Goal: Task Accomplishment & Management: Use online tool/utility

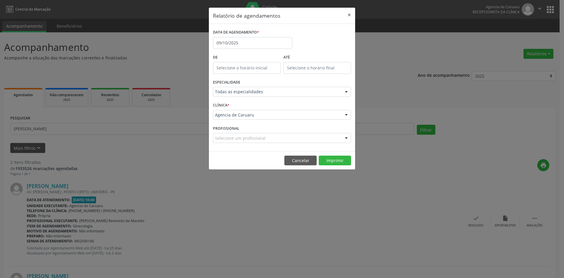
click at [349, 14] on button "×" at bounding box center [350, 15] width 12 height 14
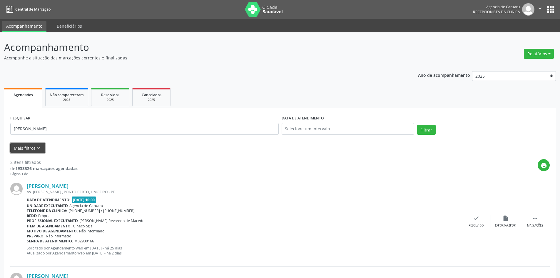
click at [38, 146] on icon "keyboard_arrow_down" at bounding box center [39, 148] width 6 height 6
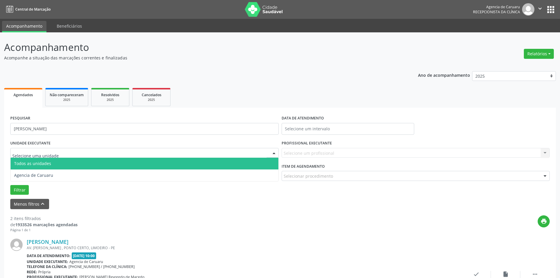
click at [29, 156] on div at bounding box center [144, 153] width 268 height 10
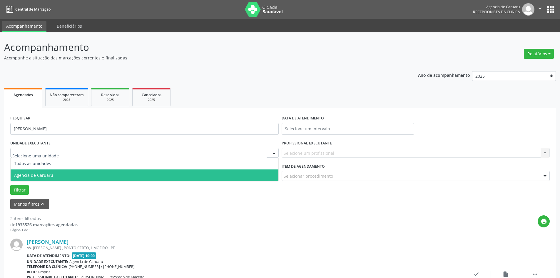
click at [36, 172] on span "Agencia de Caruaru" at bounding box center [33, 175] width 39 height 6
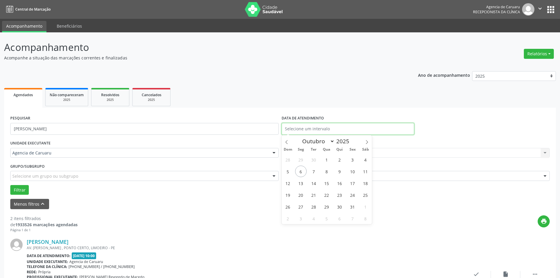
click at [298, 128] on input "text" at bounding box center [348, 129] width 133 height 12
click at [301, 172] on span "6" at bounding box center [300, 170] width 11 height 11
type input "[DATE]"
click at [301, 172] on span "6" at bounding box center [300, 170] width 11 height 11
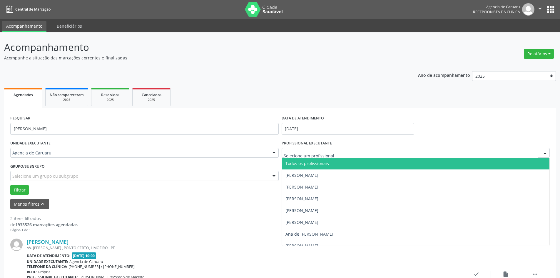
click at [305, 163] on span "Todos os profissionais" at bounding box center [306, 163] width 43 height 6
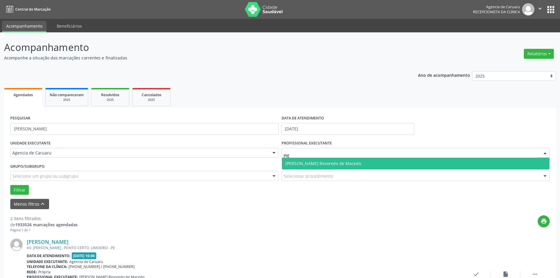
type input "PIED"
click at [300, 164] on span "[PERSON_NAME] Revoredo de Macedo" at bounding box center [323, 163] width 76 height 6
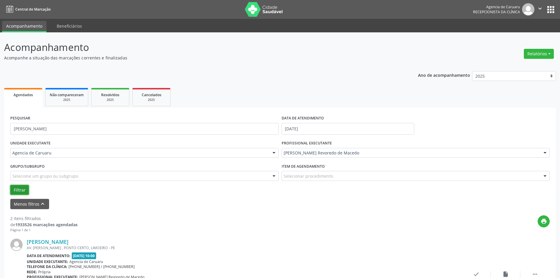
click at [21, 187] on button "Filtrar" at bounding box center [19, 190] width 19 height 10
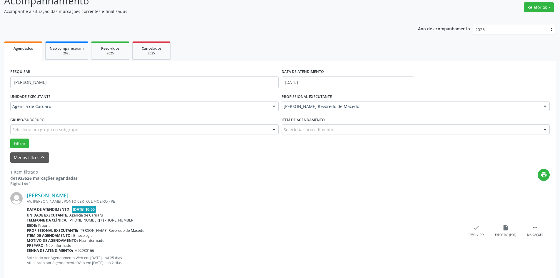
scroll to position [54, 0]
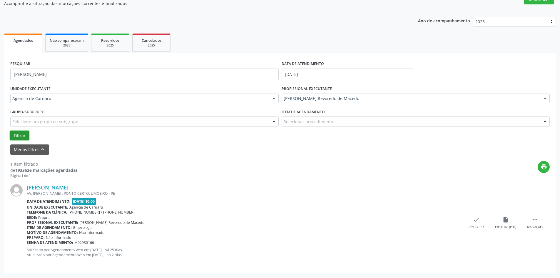
click at [19, 136] on button "Filtrar" at bounding box center [19, 135] width 19 height 10
click at [88, 75] on input "[PERSON_NAME]" at bounding box center [144, 74] width 268 height 12
type input "M"
click at [22, 134] on button "Filtrar" at bounding box center [19, 135] width 19 height 10
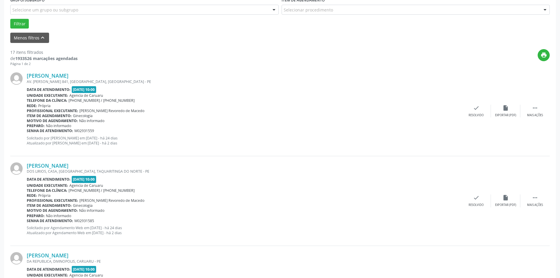
scroll to position [176, 0]
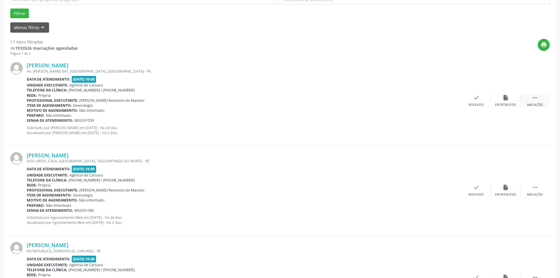
click at [534, 97] on icon "" at bounding box center [535, 97] width 6 height 6
click at [500, 96] on div "alarm_off Não compareceu" at bounding box center [505, 100] width 29 height 13
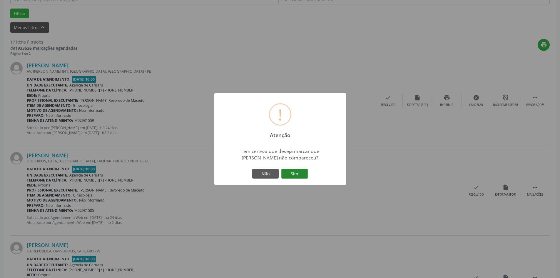
click at [302, 174] on button "Sim" at bounding box center [294, 174] width 26 height 10
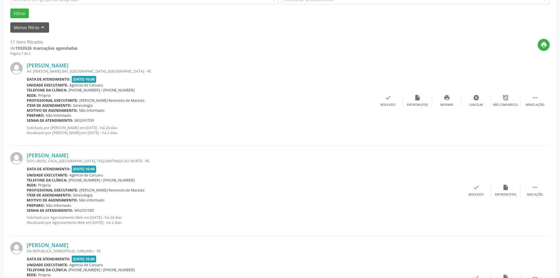
scroll to position [0, 0]
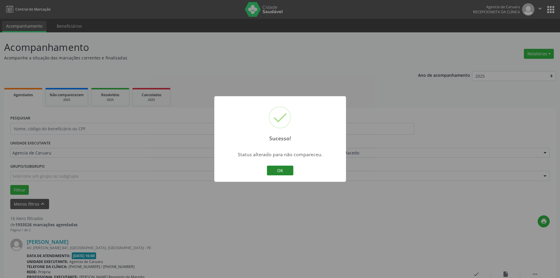
click at [278, 174] on button "OK" at bounding box center [280, 170] width 26 height 10
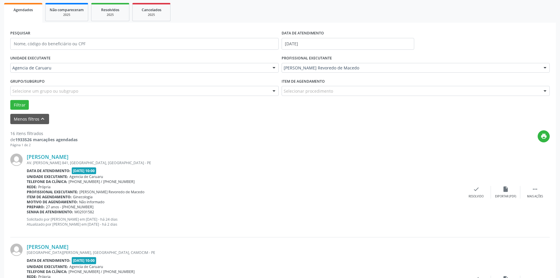
scroll to position [88, 0]
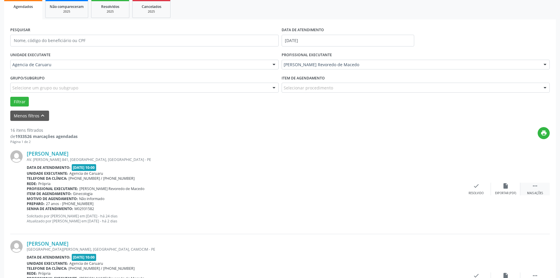
click at [536, 186] on icon "" at bounding box center [535, 185] width 6 height 6
click at [508, 186] on icon "alarm_off" at bounding box center [505, 185] width 6 height 6
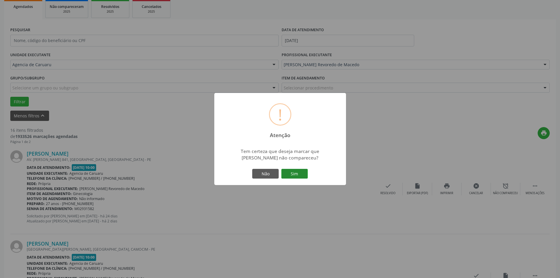
click at [294, 175] on button "Sim" at bounding box center [294, 174] width 26 height 10
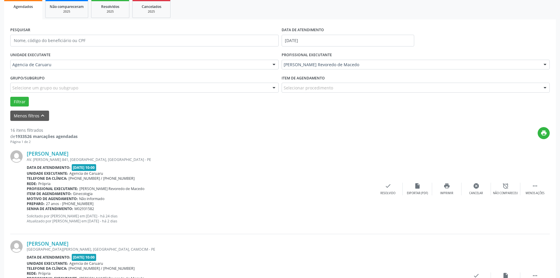
scroll to position [0, 0]
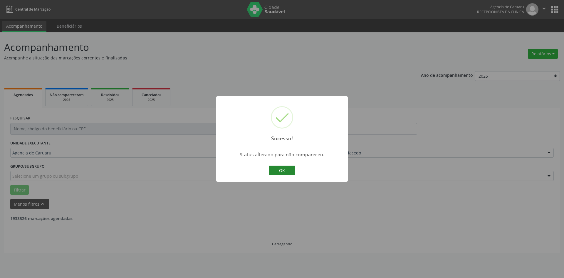
drag, startPoint x: 284, startPoint y: 168, endPoint x: 189, endPoint y: 177, distance: 96.0
click at [284, 168] on button "OK" at bounding box center [282, 170] width 26 height 10
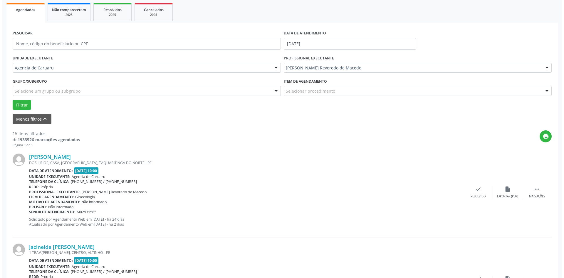
scroll to position [88, 0]
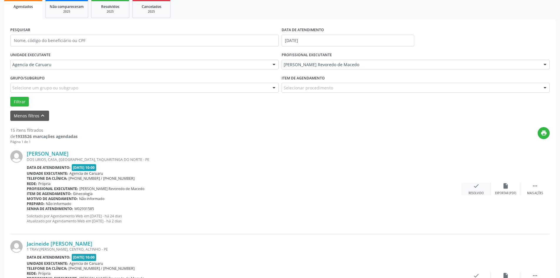
click at [471, 194] on div "Resolvido" at bounding box center [475, 193] width 15 height 4
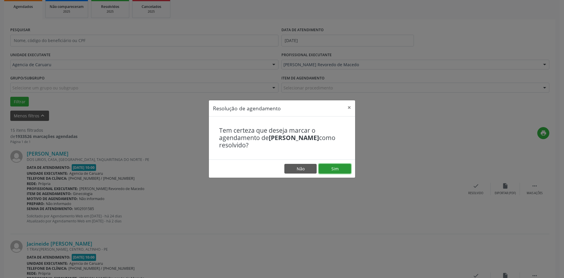
click at [338, 166] on button "Sim" at bounding box center [335, 169] width 32 height 10
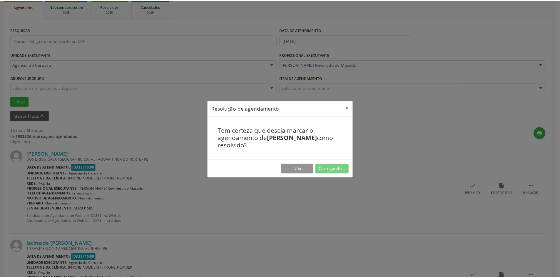
scroll to position [0, 0]
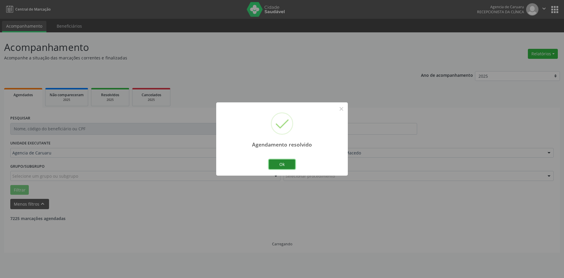
click at [279, 162] on button "Ok" at bounding box center [282, 164] width 26 height 10
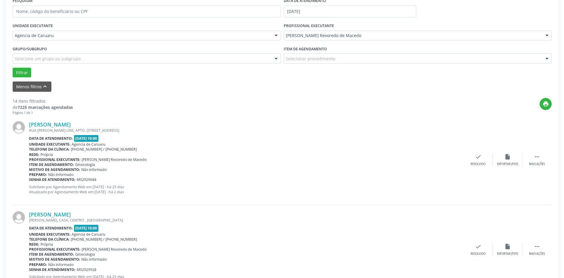
scroll to position [118, 0]
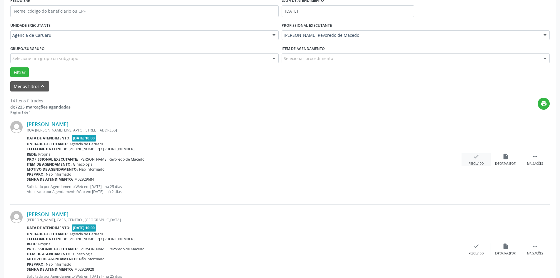
click at [475, 161] on div "check Resolvido" at bounding box center [475, 159] width 29 height 13
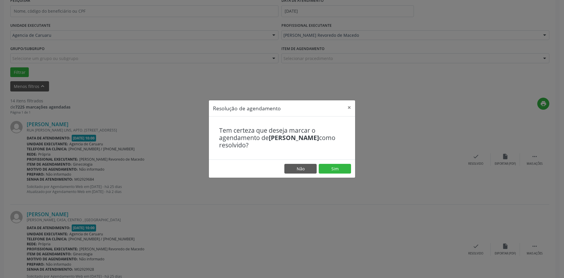
click at [340, 162] on footer "Não Sim" at bounding box center [282, 168] width 146 height 19
click at [339, 167] on button "Sim" at bounding box center [335, 169] width 32 height 10
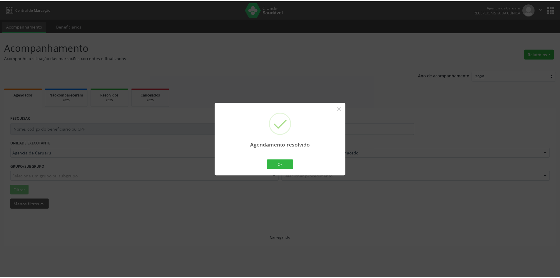
scroll to position [0, 0]
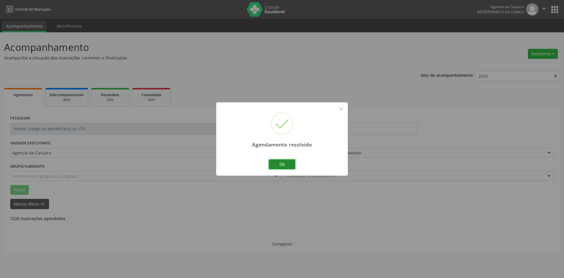
click at [282, 166] on button "Ok" at bounding box center [282, 164] width 26 height 10
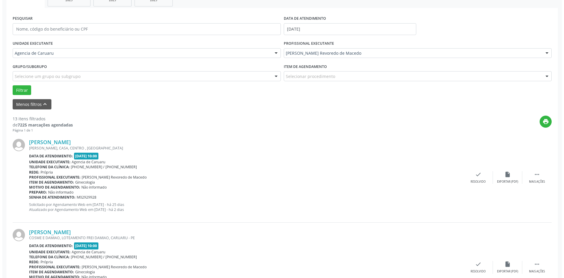
scroll to position [118, 0]
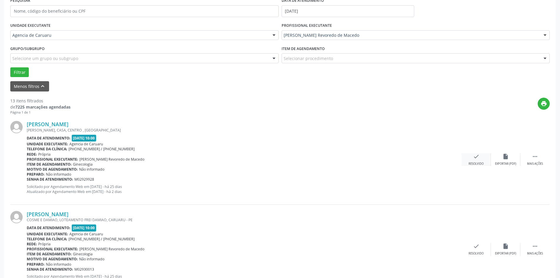
click at [480, 158] on div "check Resolvido" at bounding box center [475, 159] width 29 height 13
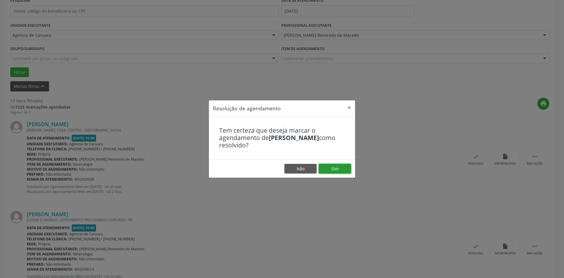
click at [347, 167] on button "Sim" at bounding box center [335, 169] width 32 height 10
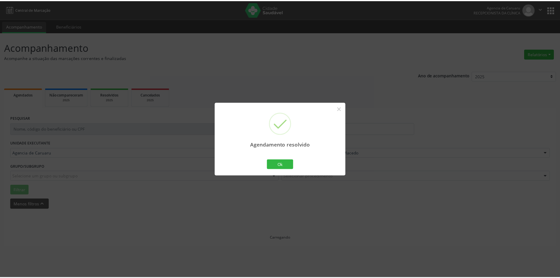
scroll to position [0, 0]
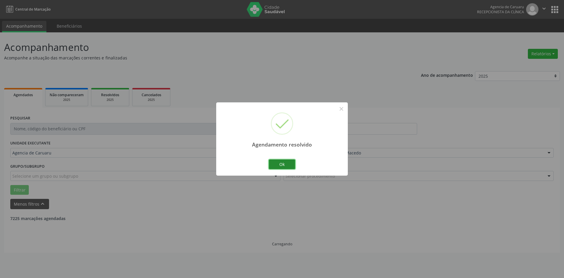
click at [279, 166] on button "Ok" at bounding box center [282, 164] width 26 height 10
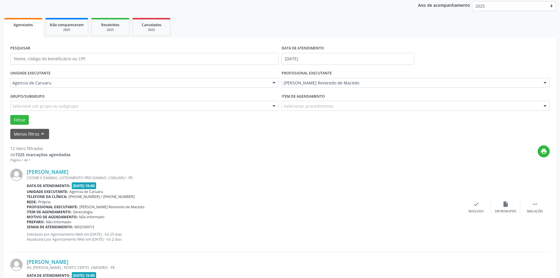
scroll to position [88, 0]
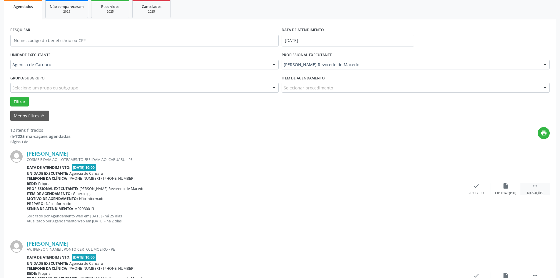
click at [537, 190] on div " Mais ações" at bounding box center [534, 188] width 29 height 13
click at [503, 187] on icon "alarm_off" at bounding box center [505, 185] width 6 height 6
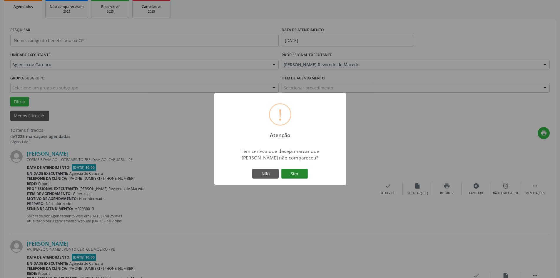
click at [299, 170] on button "Sim" at bounding box center [294, 174] width 26 height 10
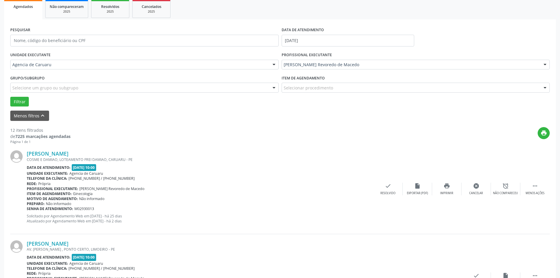
scroll to position [0, 0]
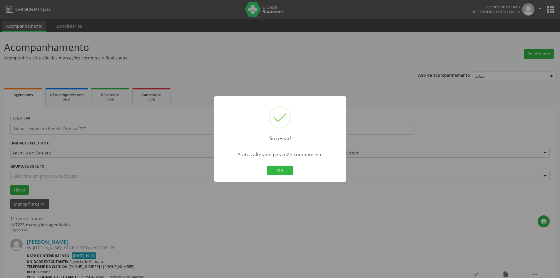
click at [282, 165] on div "OK Cancel" at bounding box center [279, 170] width 29 height 12
click at [282, 168] on button "OK" at bounding box center [280, 170] width 26 height 10
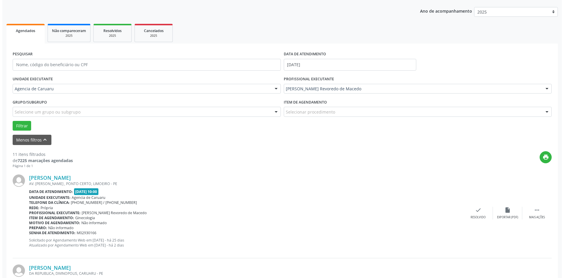
scroll to position [88, 0]
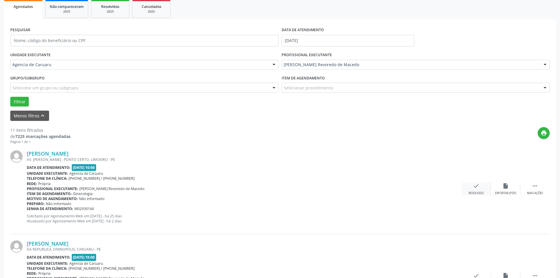
click at [477, 187] on icon "check" at bounding box center [476, 185] width 6 height 6
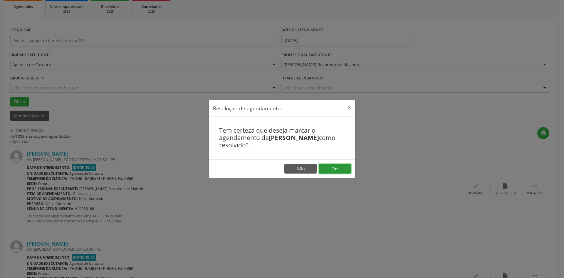
click at [336, 168] on button "Sim" at bounding box center [335, 169] width 32 height 10
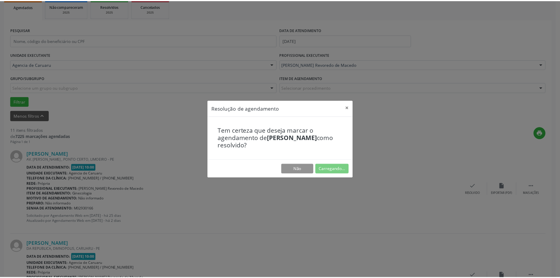
scroll to position [0, 0]
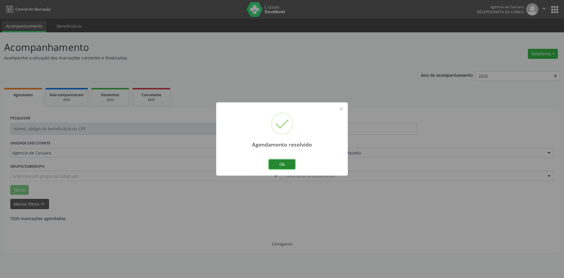
click at [282, 159] on button "Ok" at bounding box center [282, 164] width 26 height 10
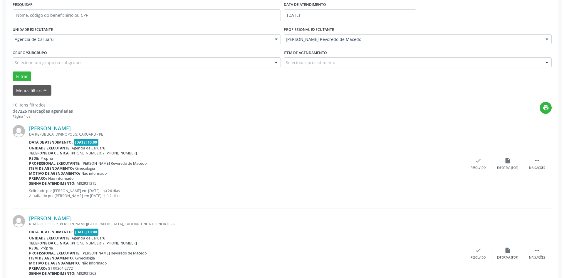
scroll to position [118, 0]
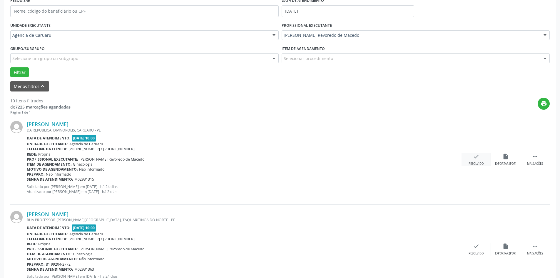
click at [470, 162] on div "Resolvido" at bounding box center [475, 164] width 15 height 4
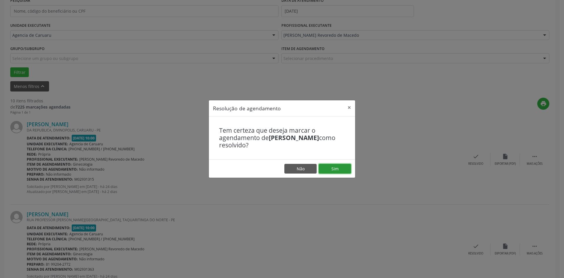
click at [351, 166] on button "Sim" at bounding box center [335, 169] width 32 height 10
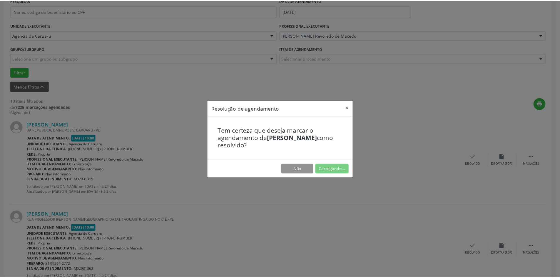
scroll to position [0, 0]
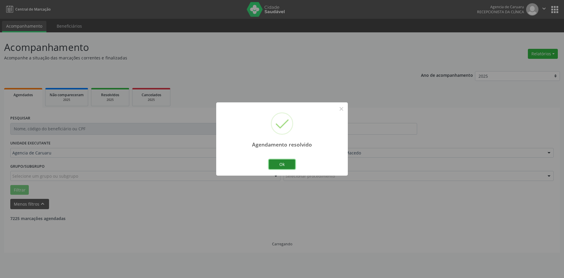
click at [284, 162] on button "Ok" at bounding box center [282, 164] width 26 height 10
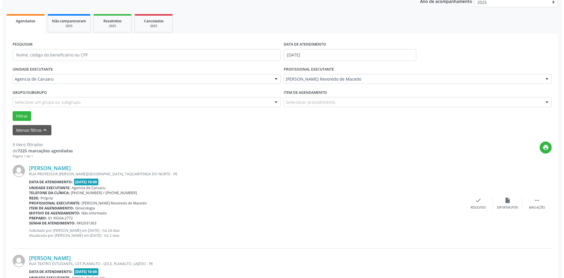
scroll to position [88, 0]
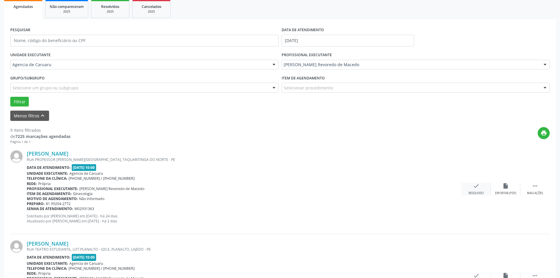
click at [477, 190] on div "check Resolvido" at bounding box center [475, 188] width 29 height 13
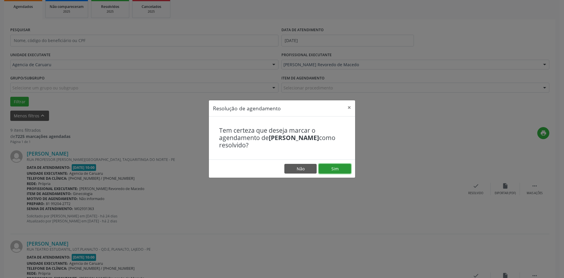
click at [336, 165] on button "Sim" at bounding box center [335, 169] width 32 height 10
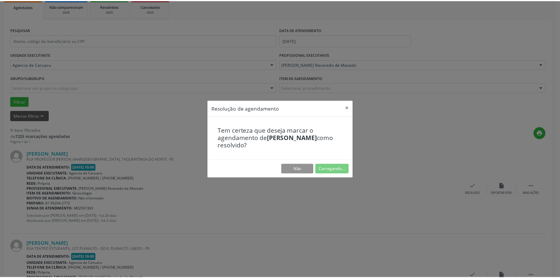
scroll to position [0, 0]
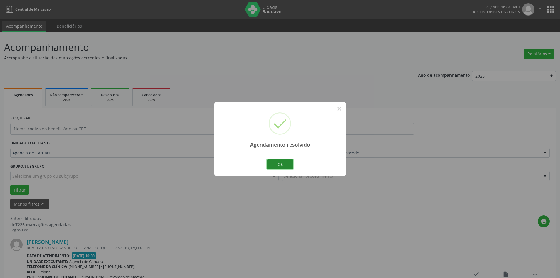
click at [277, 163] on button "Ok" at bounding box center [280, 164] width 26 height 10
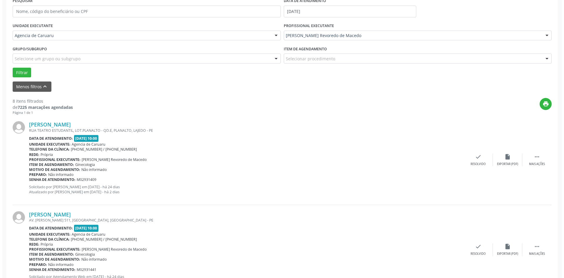
scroll to position [118, 0]
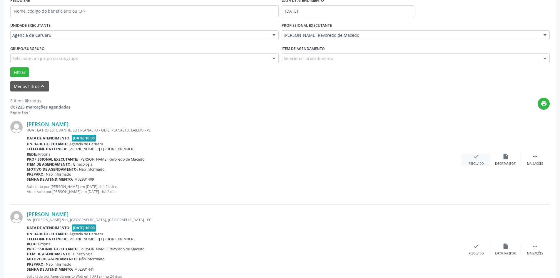
click at [477, 159] on icon "check" at bounding box center [476, 156] width 6 height 6
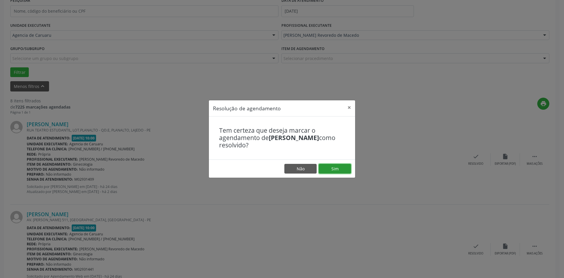
click at [344, 165] on button "Sim" at bounding box center [335, 169] width 32 height 10
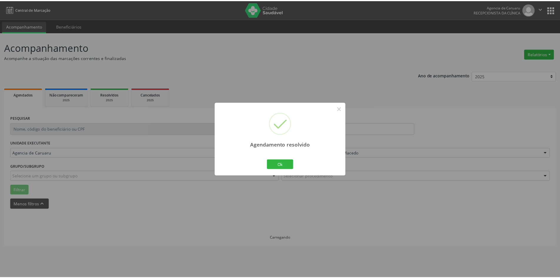
scroll to position [0, 0]
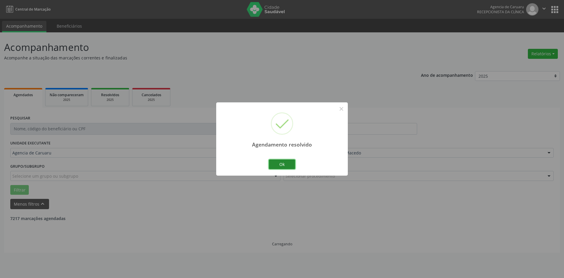
click at [289, 165] on button "Ok" at bounding box center [282, 164] width 26 height 10
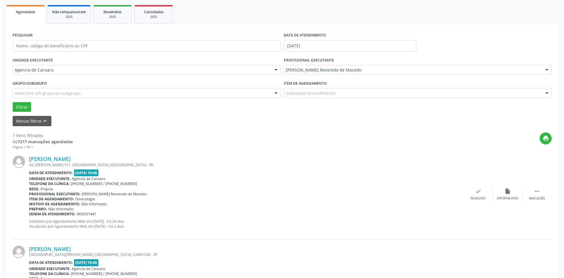
scroll to position [88, 0]
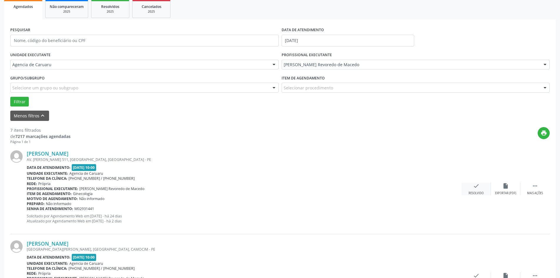
click at [477, 189] on icon "check" at bounding box center [476, 185] width 6 height 6
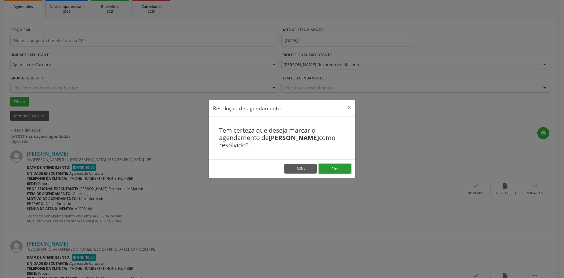
click at [341, 168] on button "Sim" at bounding box center [335, 169] width 32 height 10
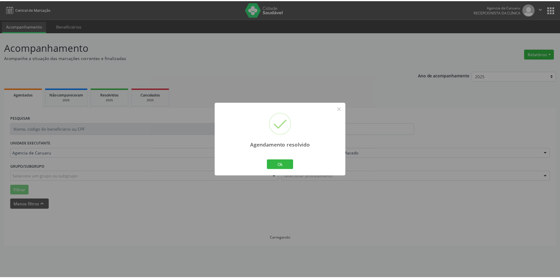
scroll to position [0, 0]
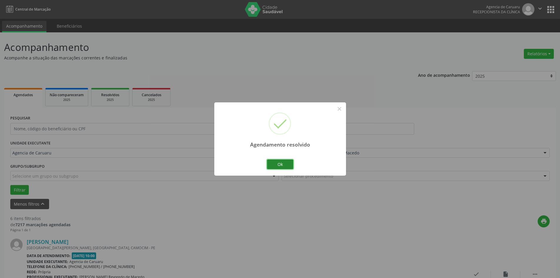
click at [282, 167] on button "Ok" at bounding box center [280, 164] width 26 height 10
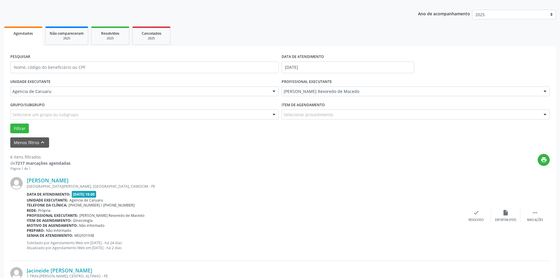
scroll to position [88, 0]
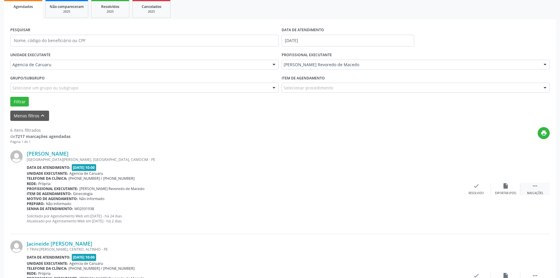
click at [535, 186] on icon "" at bounding box center [535, 185] width 6 height 6
click at [504, 182] on div "[PERSON_NAME] [GEOGRAPHIC_DATA][PERSON_NAME], CENTRO, [GEOGRAPHIC_DATA] Data de…" at bounding box center [279, 189] width 539 height 90
click at [509, 186] on div "alarm_off Não compareceu" at bounding box center [505, 188] width 29 height 13
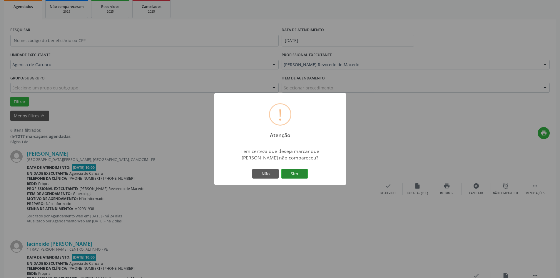
click at [301, 178] on button "Sim" at bounding box center [294, 174] width 26 height 10
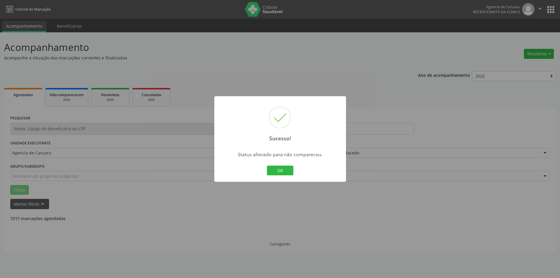
scroll to position [0, 0]
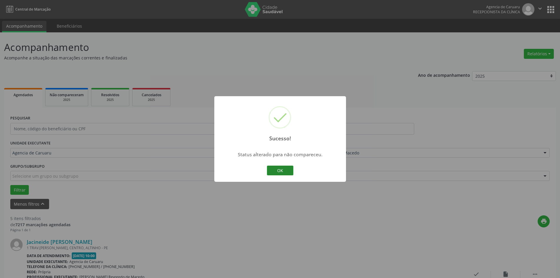
click at [281, 167] on button "OK" at bounding box center [280, 170] width 26 height 10
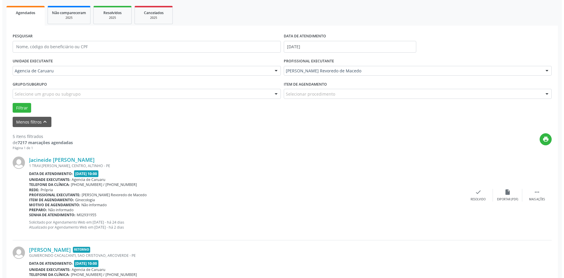
scroll to position [88, 0]
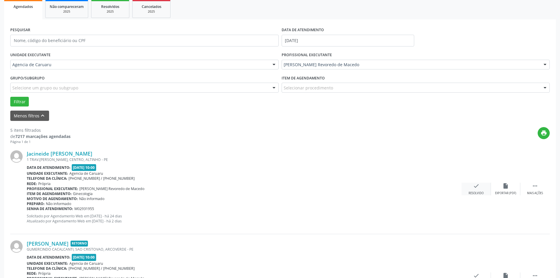
click at [478, 188] on icon "check" at bounding box center [476, 185] width 6 height 6
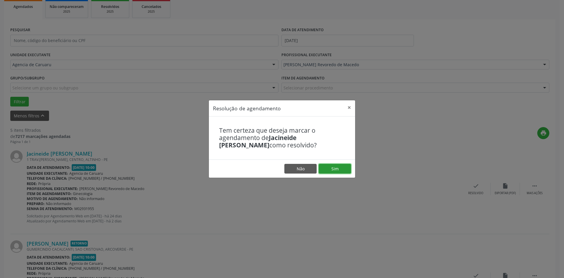
click at [348, 170] on button "Sim" at bounding box center [335, 169] width 32 height 10
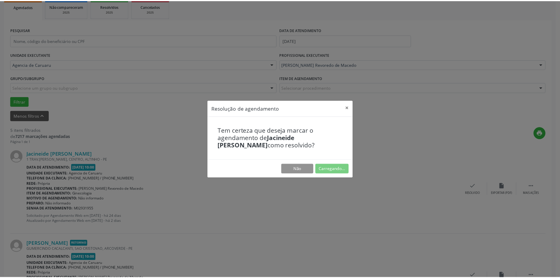
scroll to position [0, 0]
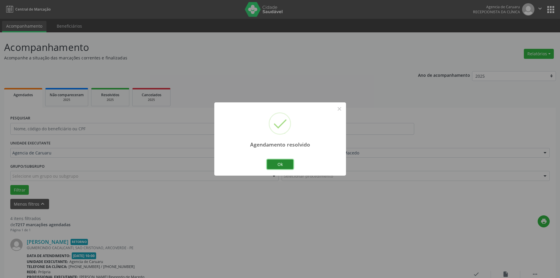
click at [284, 164] on button "Ok" at bounding box center [280, 164] width 26 height 10
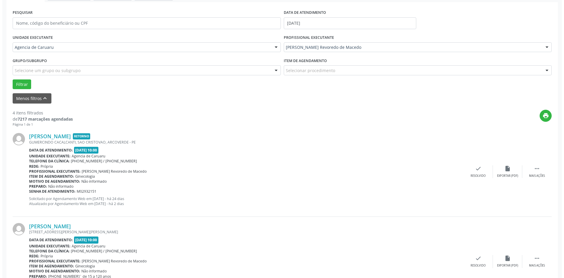
scroll to position [118, 0]
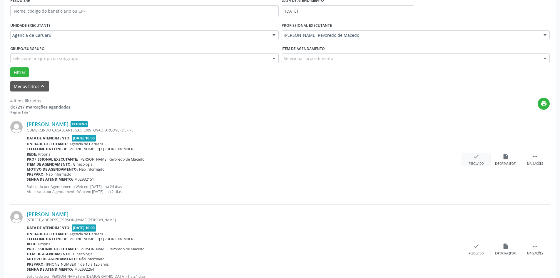
click at [481, 160] on div "check Resolvido" at bounding box center [475, 159] width 29 height 13
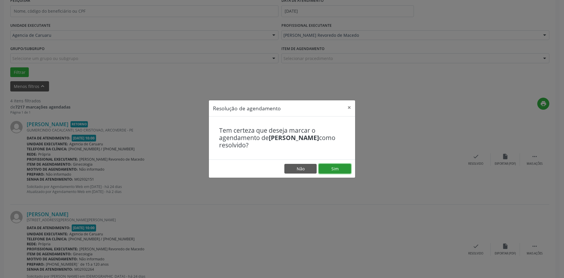
click at [329, 169] on button "Sim" at bounding box center [335, 169] width 32 height 10
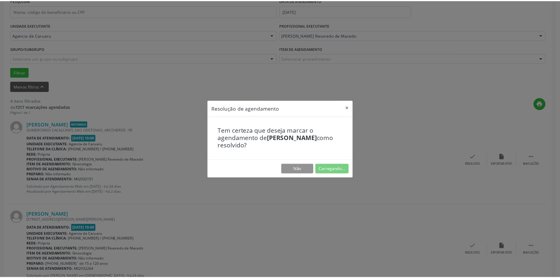
scroll to position [0, 0]
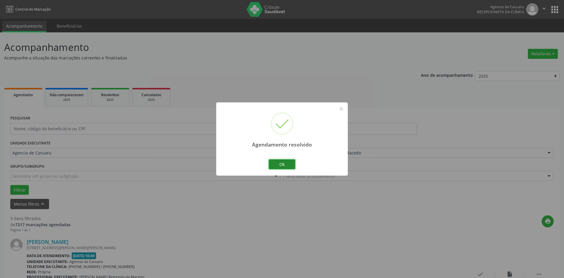
click at [283, 162] on button "Ok" at bounding box center [282, 164] width 26 height 10
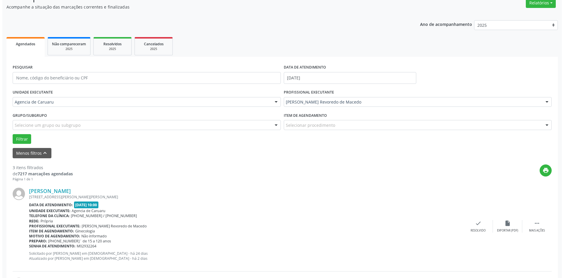
scroll to position [59, 0]
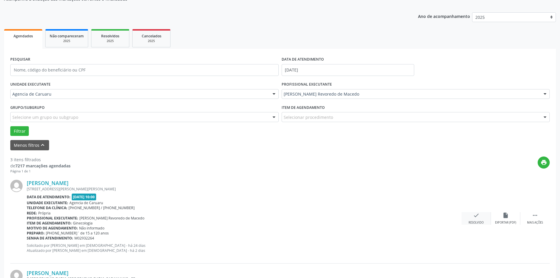
click at [479, 214] on icon "check" at bounding box center [476, 215] width 6 height 6
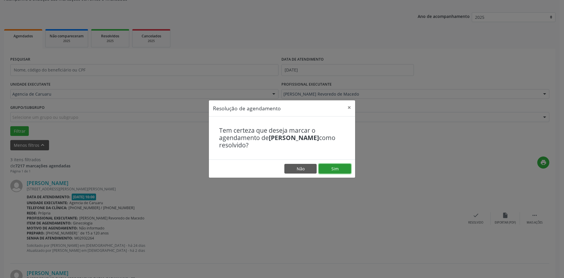
click at [339, 170] on button "Sim" at bounding box center [335, 169] width 32 height 10
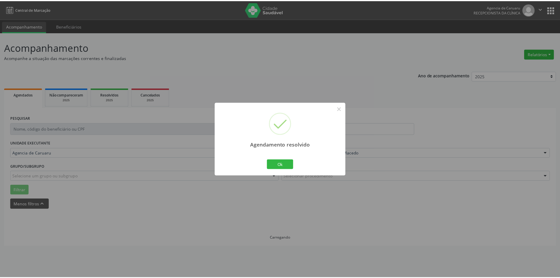
scroll to position [0, 0]
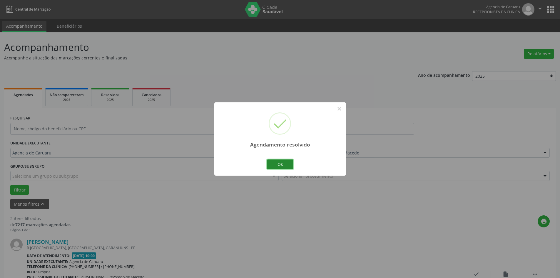
click at [285, 162] on button "Ok" at bounding box center [280, 164] width 26 height 10
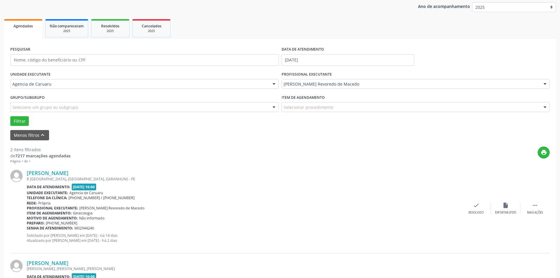
scroll to position [88, 0]
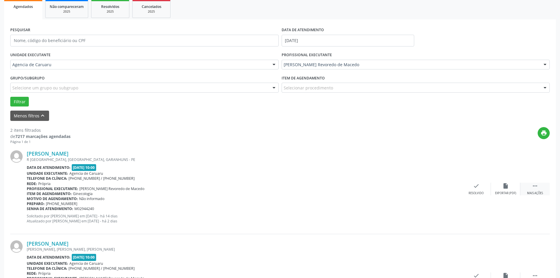
click at [532, 189] on icon "" at bounding box center [535, 185] width 6 height 6
click at [503, 189] on icon "alarm_off" at bounding box center [505, 185] width 6 height 6
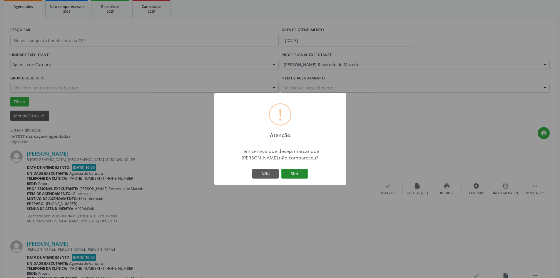
click at [299, 171] on button "Sim" at bounding box center [294, 174] width 26 height 10
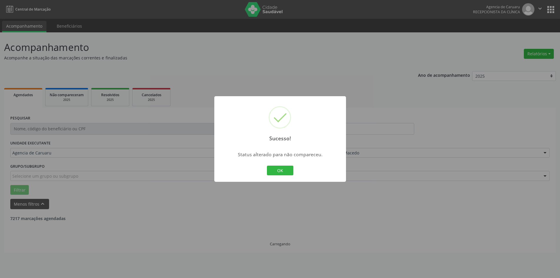
scroll to position [0, 0]
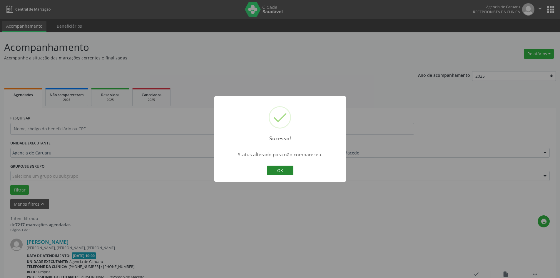
click at [273, 170] on button "OK" at bounding box center [280, 170] width 26 height 10
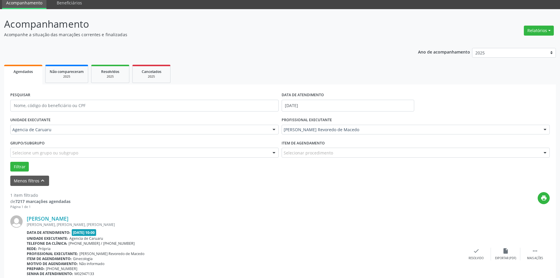
scroll to position [54, 0]
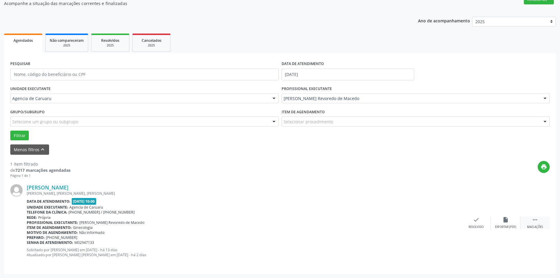
click at [537, 220] on icon "" at bounding box center [535, 219] width 6 height 6
click at [504, 219] on icon "alarm_off" at bounding box center [505, 219] width 6 height 6
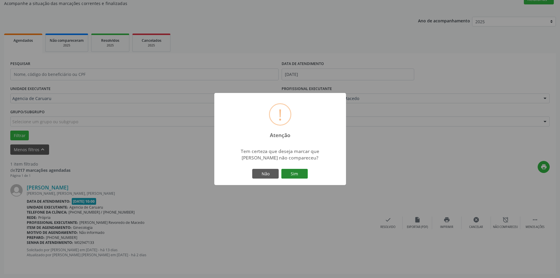
click at [293, 174] on button "Sim" at bounding box center [294, 174] width 26 height 10
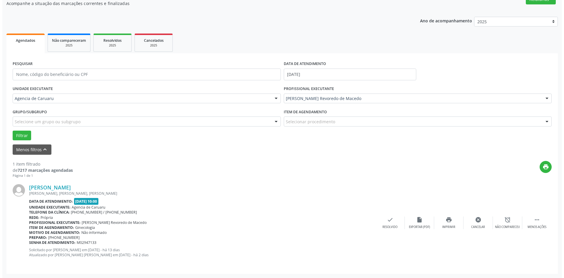
scroll to position [0, 0]
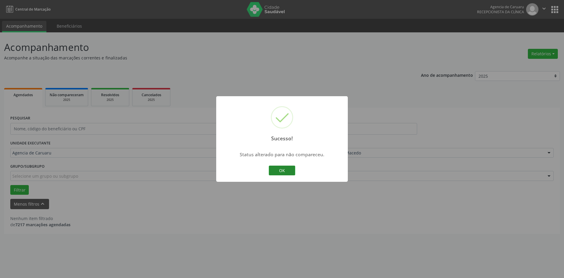
click at [282, 172] on button "OK" at bounding box center [282, 170] width 26 height 10
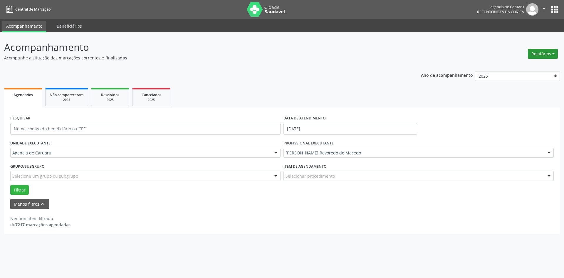
click at [541, 50] on button "Relatórios" at bounding box center [543, 54] width 30 height 10
click at [523, 65] on link "Agendamentos" at bounding box center [526, 66] width 63 height 8
select select "9"
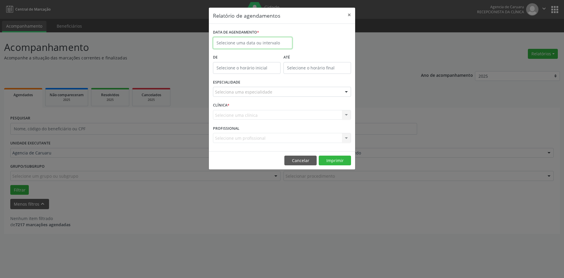
click at [260, 45] on input "text" at bounding box center [252, 43] width 79 height 12
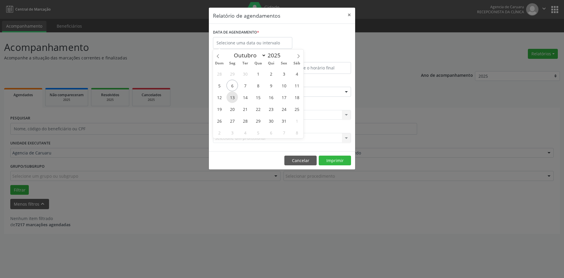
click at [234, 98] on span "13" at bounding box center [232, 96] width 11 height 11
type input "[DATE]"
click at [234, 98] on span "13" at bounding box center [232, 96] width 11 height 11
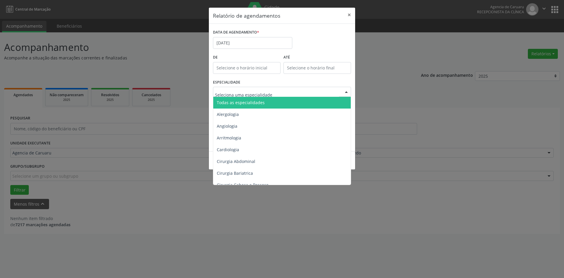
click at [241, 101] on span "Todas as especialidades" at bounding box center [241, 103] width 48 height 6
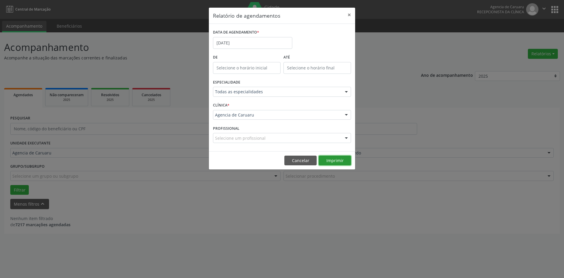
click at [341, 158] on button "Imprimir" at bounding box center [335, 160] width 32 height 10
click at [351, 14] on button "×" at bounding box center [350, 15] width 12 height 14
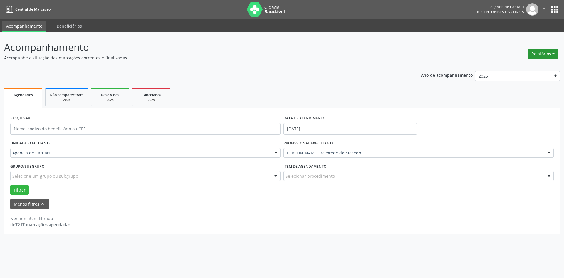
click at [544, 52] on button "Relatórios" at bounding box center [543, 54] width 30 height 10
click at [513, 66] on link "Agendamentos" at bounding box center [526, 66] width 63 height 8
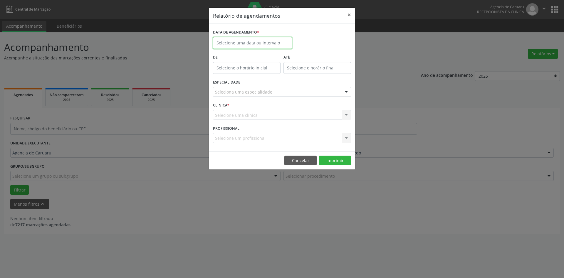
click at [266, 42] on input "text" at bounding box center [252, 43] width 79 height 12
click at [256, 85] on span "8" at bounding box center [257, 85] width 11 height 11
type input "08/10/2025"
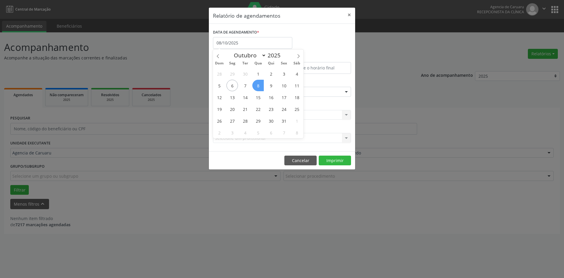
click at [257, 86] on span "8" at bounding box center [257, 85] width 11 height 11
click at [257, 86] on div "ESPECIALIDADE Seleciona uma especialidade Todas as especialidades Alergologia A…" at bounding box center [282, 89] width 141 height 23
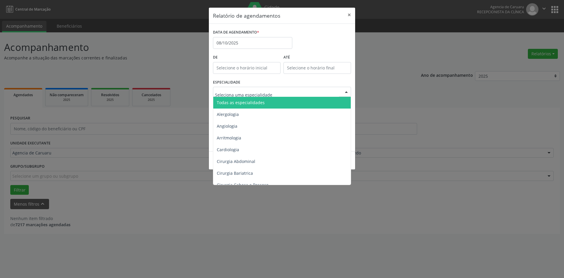
click at [243, 100] on span "Todas as especialidades" at bounding box center [241, 103] width 48 height 6
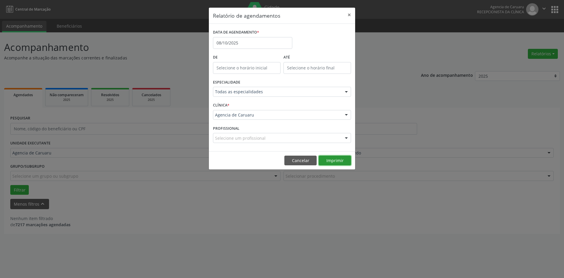
click at [331, 160] on button "Imprimir" at bounding box center [335, 160] width 32 height 10
click at [239, 40] on input "08/10/2025" at bounding box center [252, 43] width 79 height 12
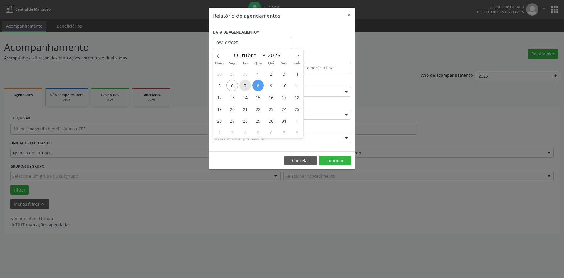
click at [244, 86] on span "7" at bounding box center [244, 85] width 11 height 11
type input "[DATE]"
click at [244, 86] on span "7" at bounding box center [244, 85] width 11 height 11
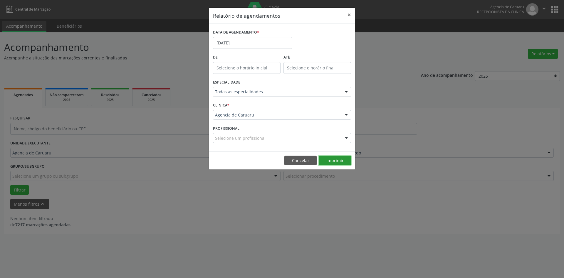
click at [336, 160] on button "Imprimir" at bounding box center [335, 160] width 32 height 10
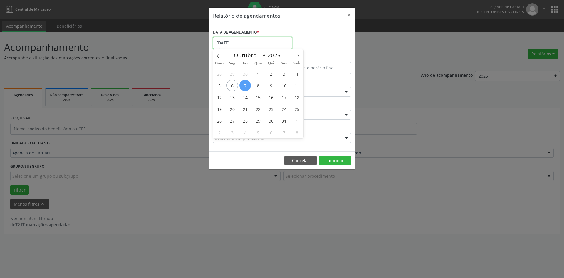
click at [238, 42] on input "[DATE]" at bounding box center [252, 43] width 79 height 12
click at [260, 84] on span "8" at bounding box center [257, 85] width 11 height 11
type input "08/10/2025"
click at [260, 84] on span "8" at bounding box center [257, 85] width 11 height 11
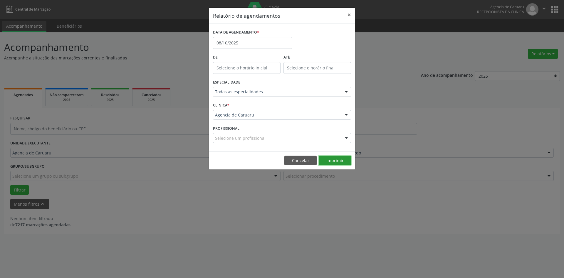
click at [336, 160] on button "Imprimir" at bounding box center [335, 160] width 32 height 10
